Goal: Find specific page/section: Find specific page/section

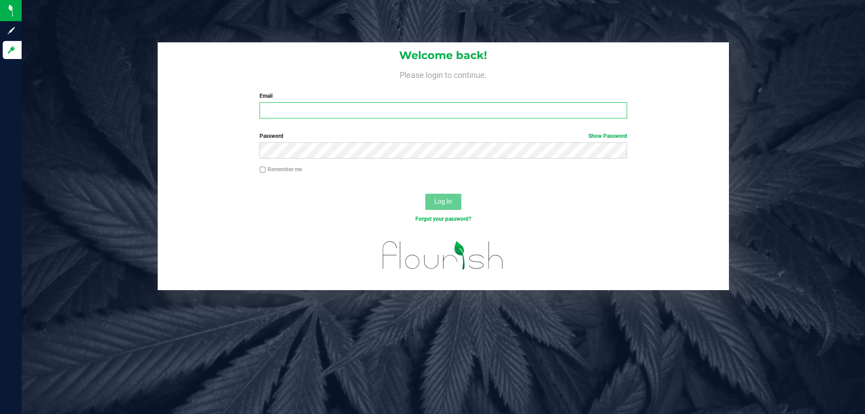
click at [278, 108] on input "Email" at bounding box center [443, 110] width 367 height 16
type input "mduncan@Liveparallel.com"
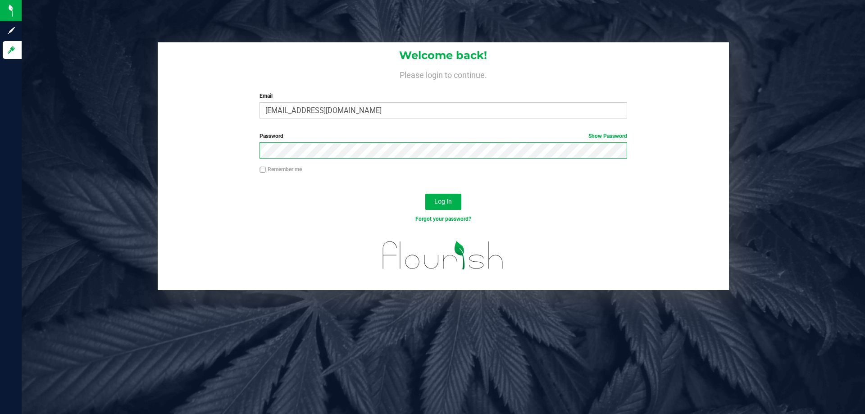
click at [425, 194] on button "Log In" at bounding box center [443, 202] width 36 height 16
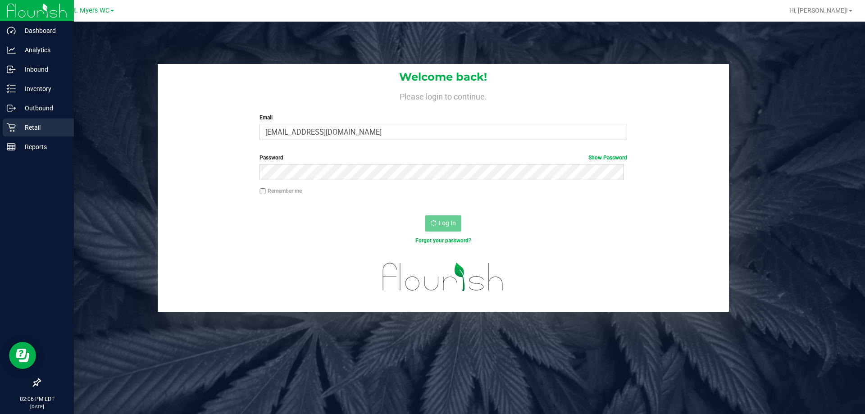
click at [16, 127] on div "Retail" at bounding box center [38, 128] width 71 height 18
